Goal: Use online tool/utility: Utilize a website feature to perform a specific function

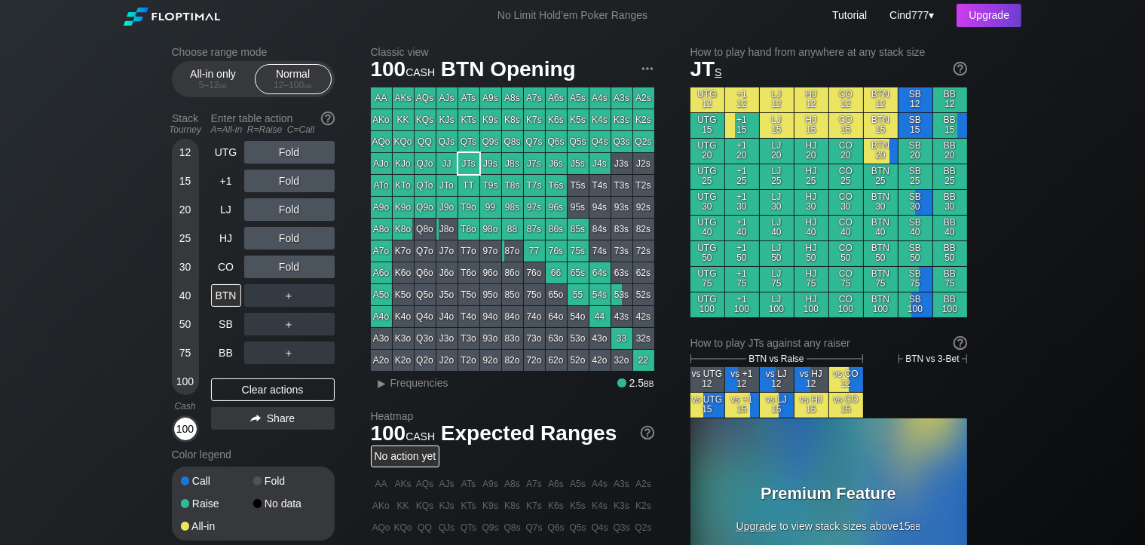
click at [182, 435] on div "100" at bounding box center [185, 429] width 23 height 23
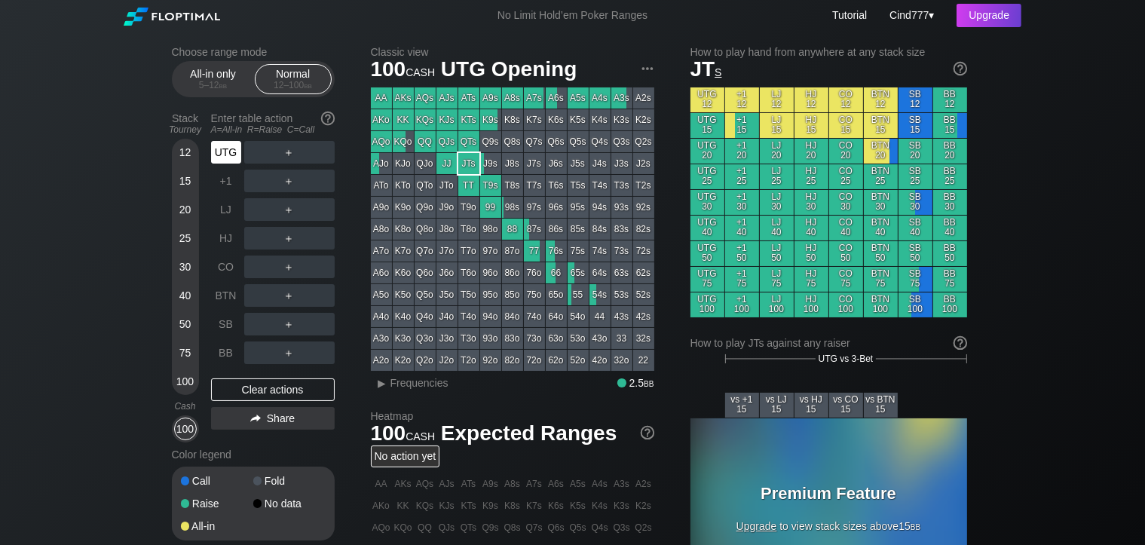
click at [231, 162] on div "UTG" at bounding box center [226, 152] width 30 height 23
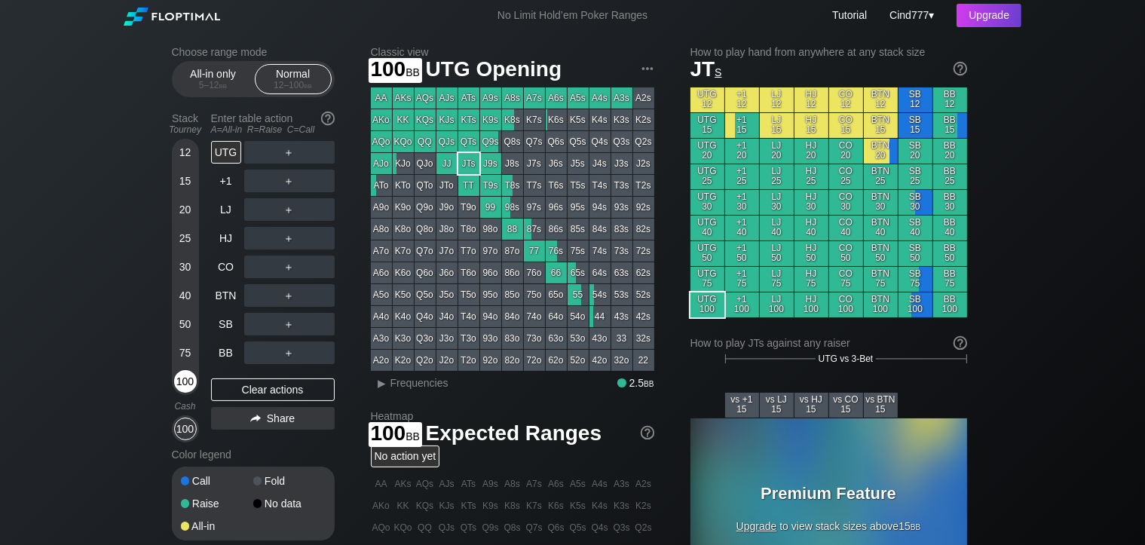
click at [178, 379] on div "100" at bounding box center [185, 381] width 23 height 23
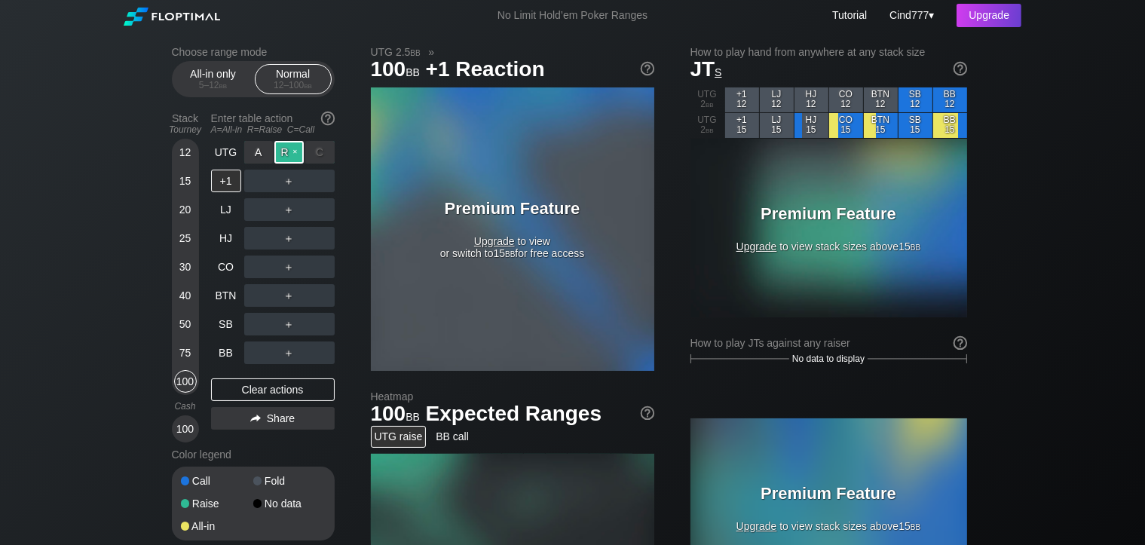
click at [289, 160] on div "R ✕" at bounding box center [288, 152] width 29 height 23
click at [1003, 22] on div "Upgrade" at bounding box center [989, 15] width 65 height 23
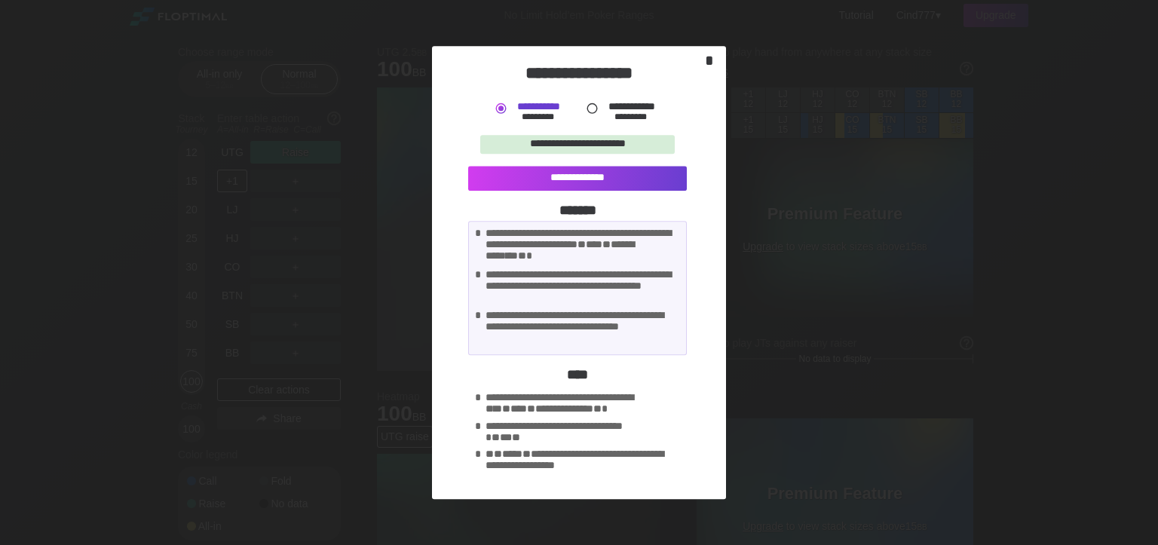
click at [707, 56] on div "*" at bounding box center [709, 60] width 21 height 17
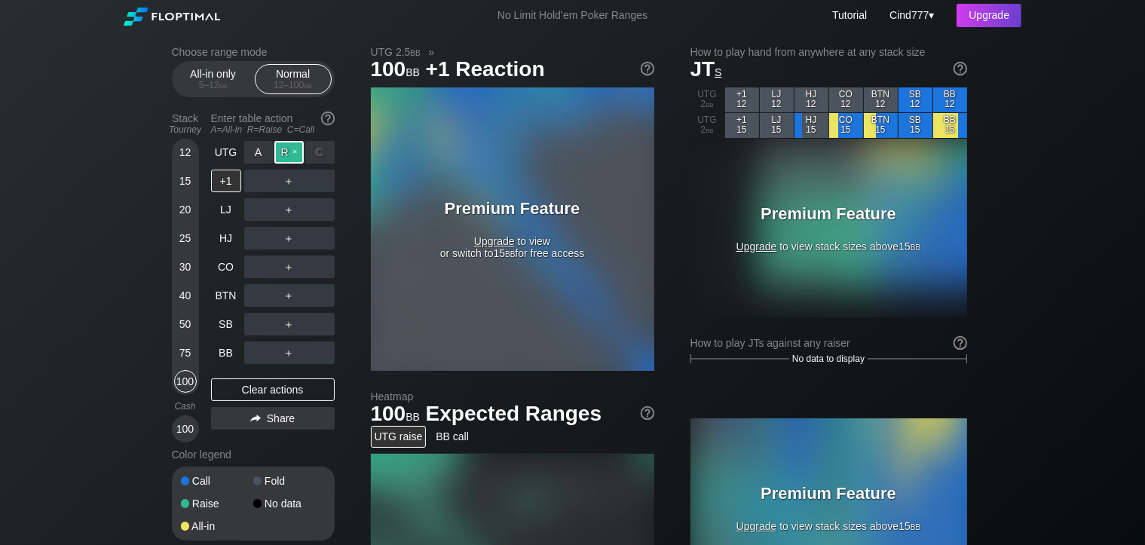
click at [284, 155] on div "R ✕" at bounding box center [288, 152] width 29 height 23
